Goal: Information Seeking & Learning: Check status

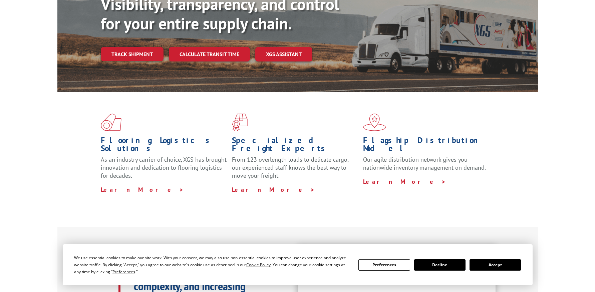
scroll to position [100, 0]
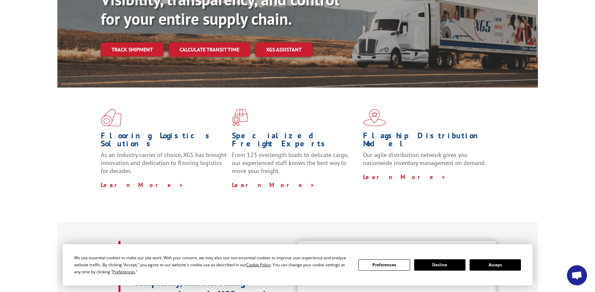
click at [502, 265] on button "Accept" at bounding box center [495, 264] width 51 height 11
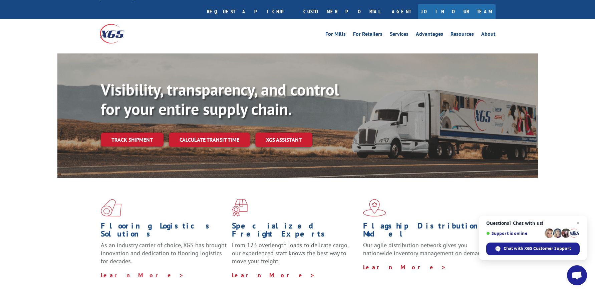
scroll to position [0, 0]
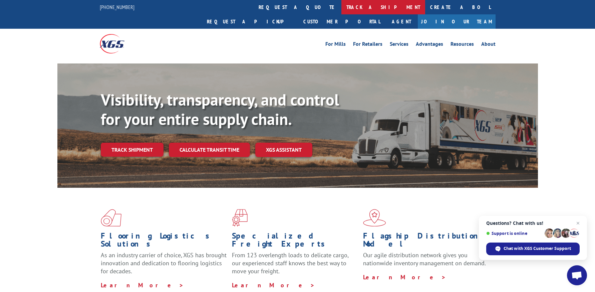
click at [341, 8] on link "track a shipment" at bounding box center [383, 7] width 84 height 14
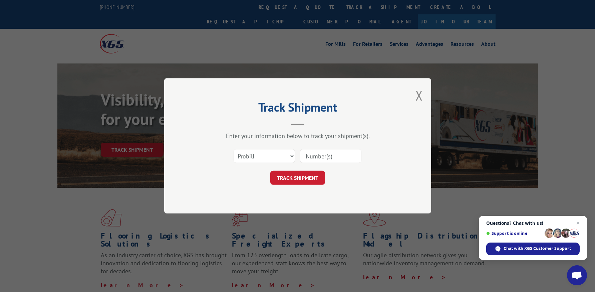
click at [350, 156] on input at bounding box center [330, 156] width 61 height 14
type input "15963408"
drag, startPoint x: 310, startPoint y: 186, endPoint x: 310, endPoint y: 182, distance: 3.7
click at [310, 182] on div "Track Shipment Enter your information below to track your shipment(s). Select c…" at bounding box center [297, 145] width 267 height 135
click at [310, 182] on button "TRACK SHIPMENT" at bounding box center [297, 178] width 55 height 14
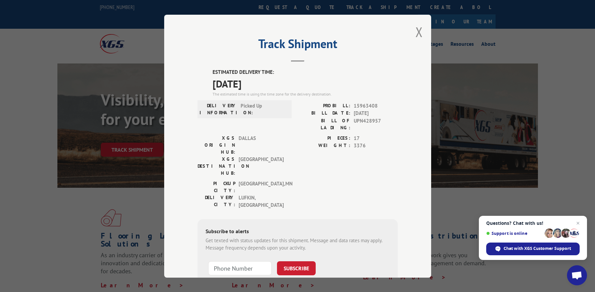
click at [391, 54] on header "Track Shipment" at bounding box center [298, 50] width 200 height 23
click at [417, 34] on button "Close modal" at bounding box center [419, 32] width 7 height 18
